Goal: Check status: Check status

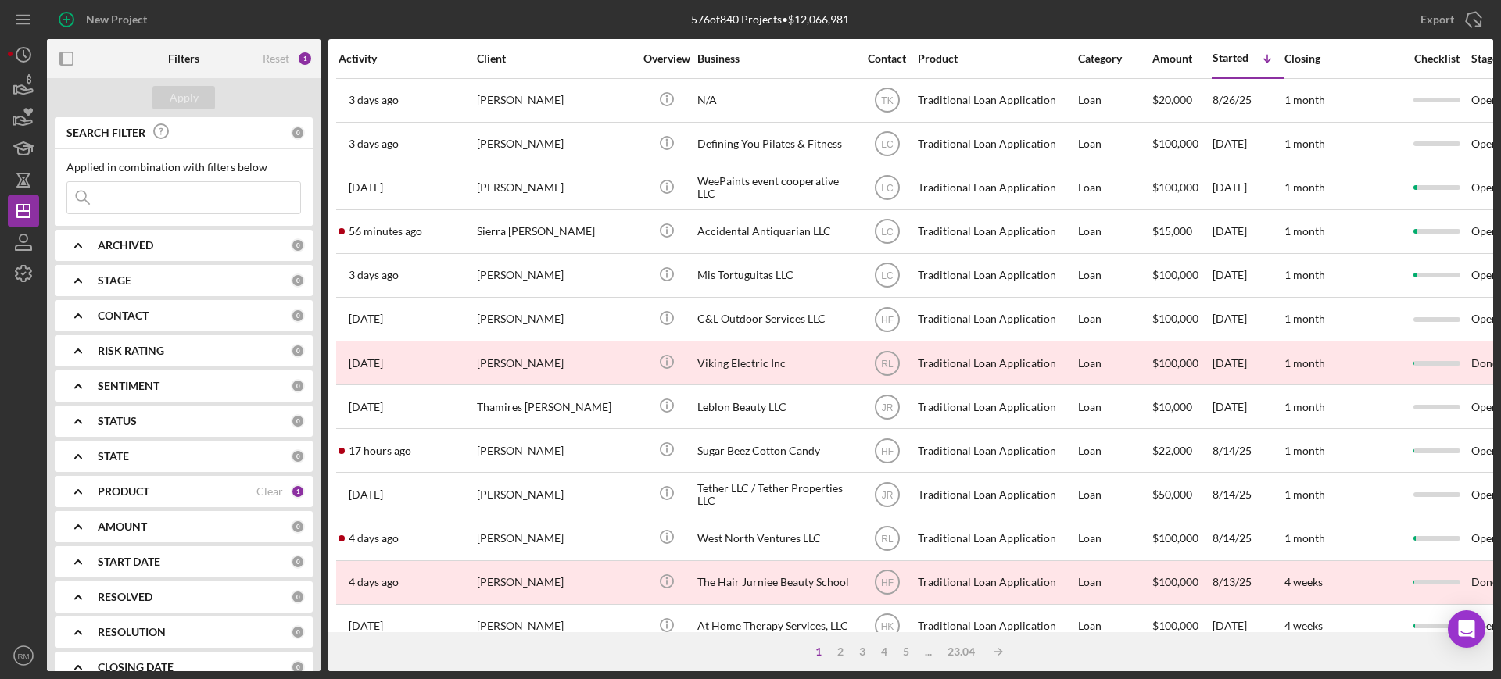
click at [113, 234] on div "ARCHIVED 0" at bounding box center [201, 245] width 207 height 31
click at [73, 311] on input "Active" at bounding box center [75, 310] width 16 height 16
checkbox input "true"
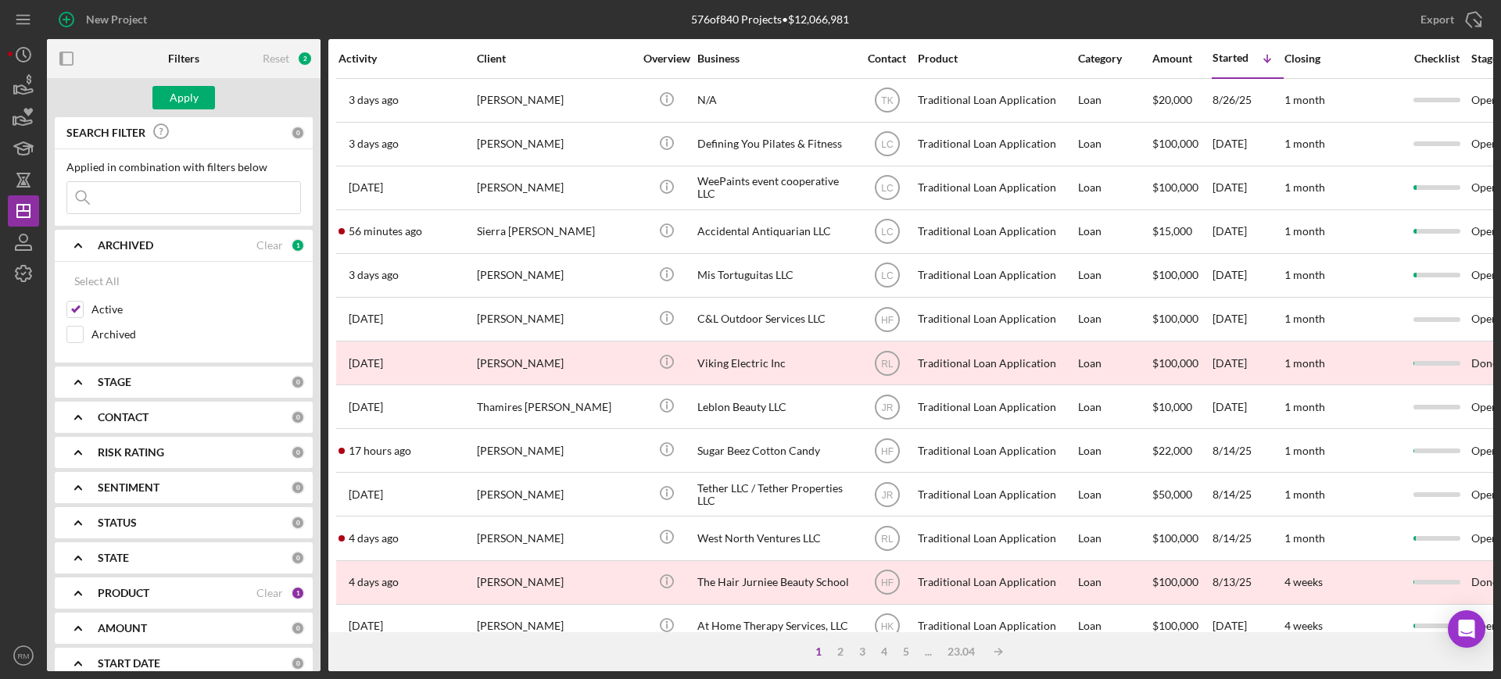
click at [133, 246] on b "ARCHIVED" at bounding box center [125, 245] width 55 height 13
click at [114, 284] on b "STAGE" at bounding box center [115, 280] width 34 height 13
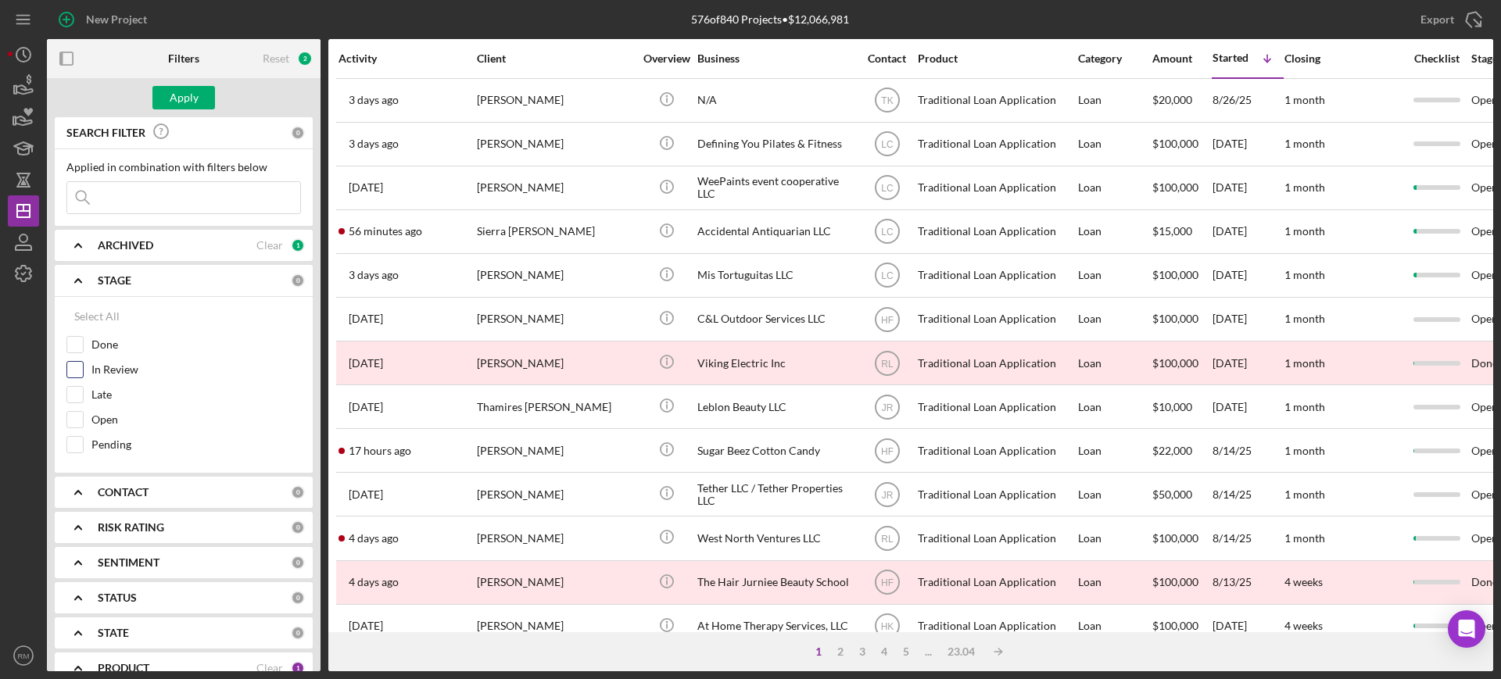
click at [73, 374] on input "In Review" at bounding box center [75, 370] width 16 height 16
checkbox input "true"
click at [72, 421] on input "Open" at bounding box center [75, 420] width 16 height 16
checkbox input "true"
click at [122, 278] on b "STAGE" at bounding box center [115, 280] width 34 height 13
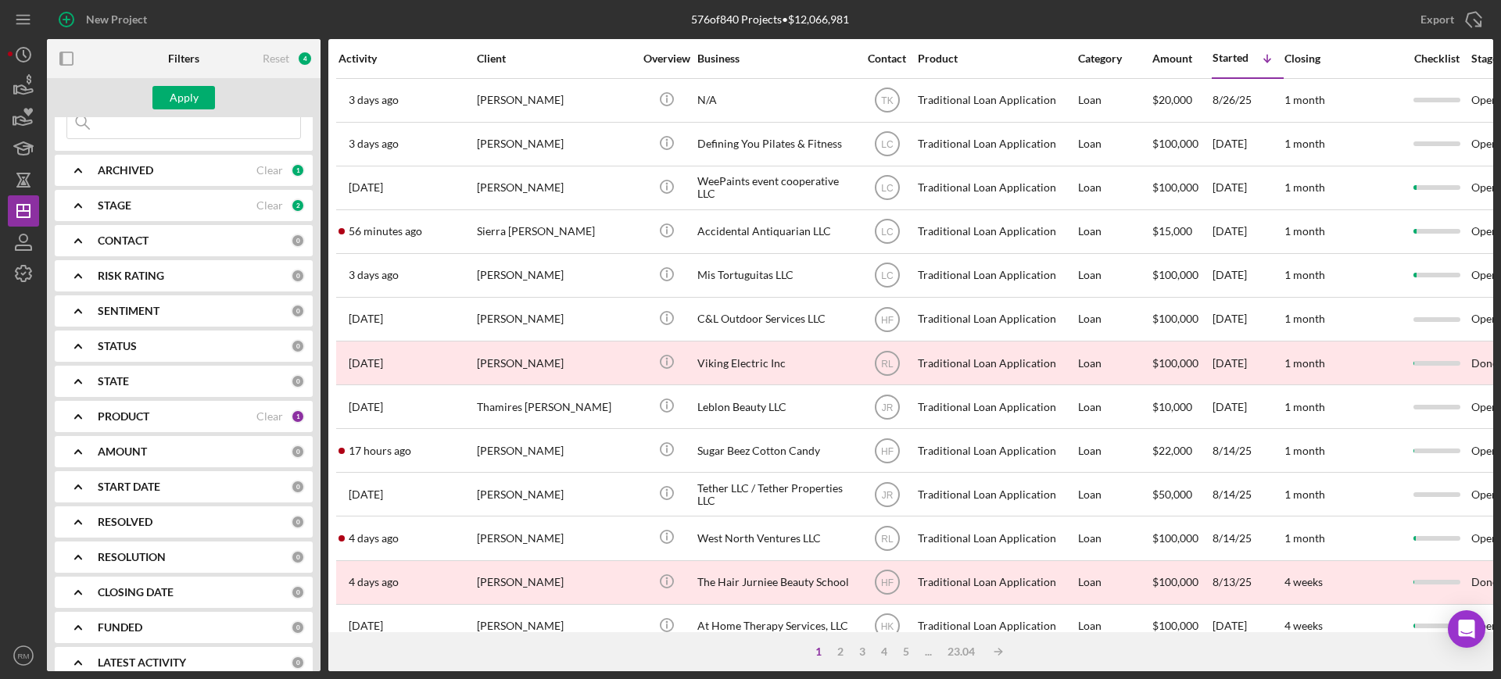
scroll to position [94, 0]
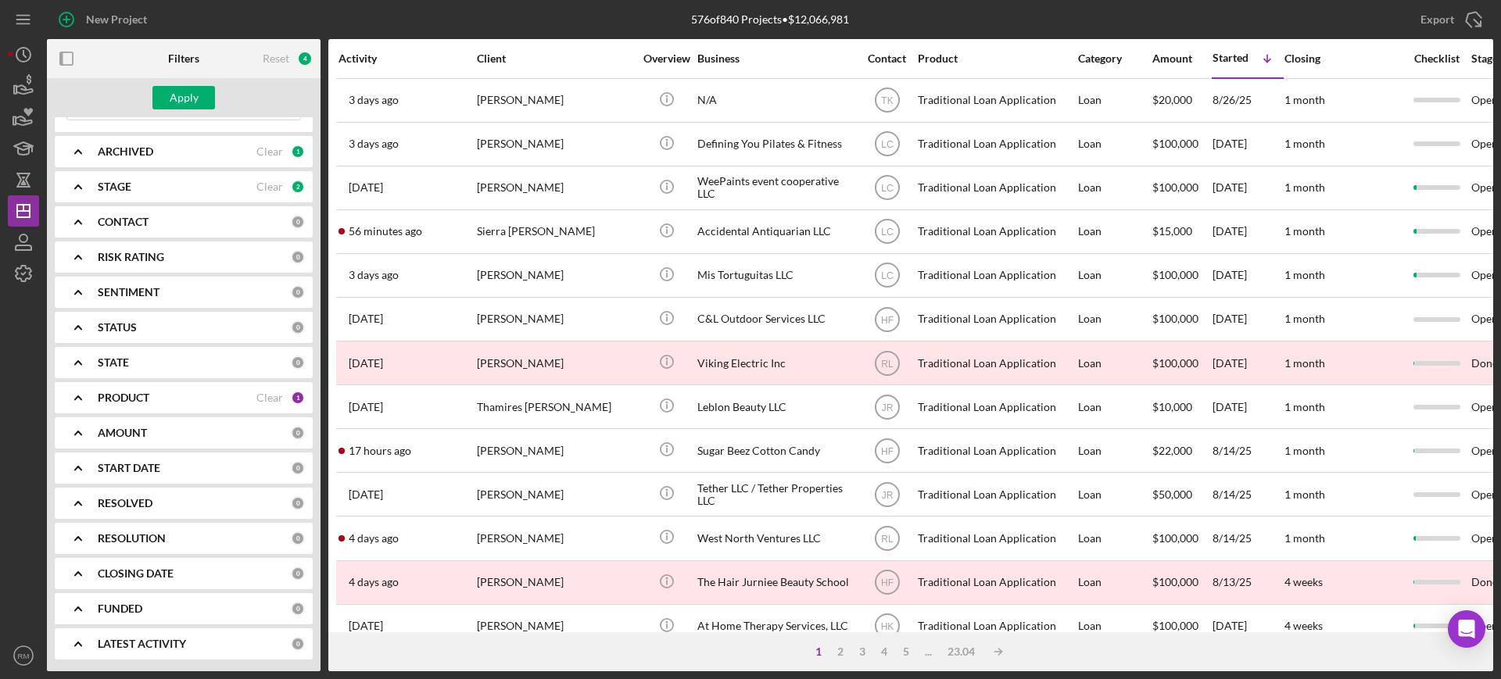
click at [125, 535] on b "RESOLUTION" at bounding box center [132, 538] width 68 height 13
click at [67, 600] on input "None" at bounding box center [75, 603] width 16 height 16
checkbox input "true"
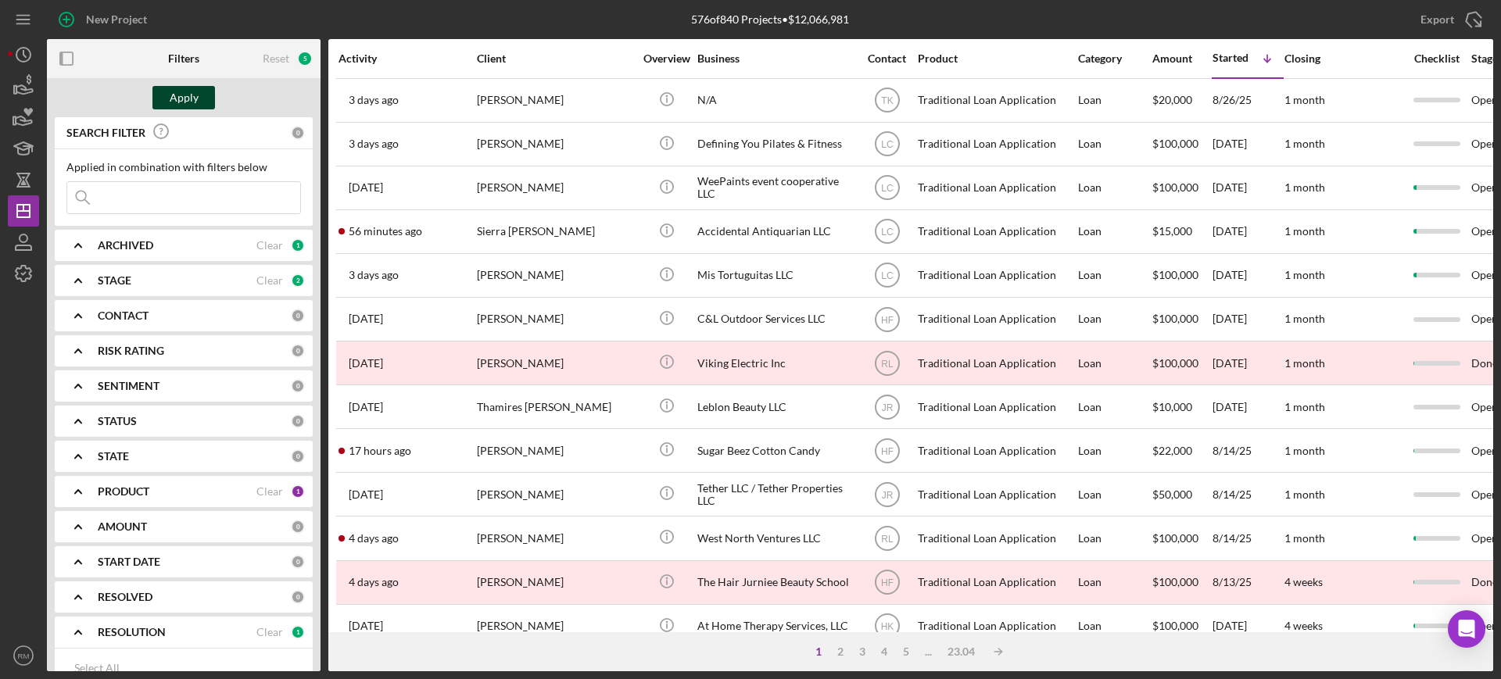
click at [187, 91] on div "Apply" at bounding box center [184, 97] width 29 height 23
